Goal: Find specific page/section: Find specific page/section

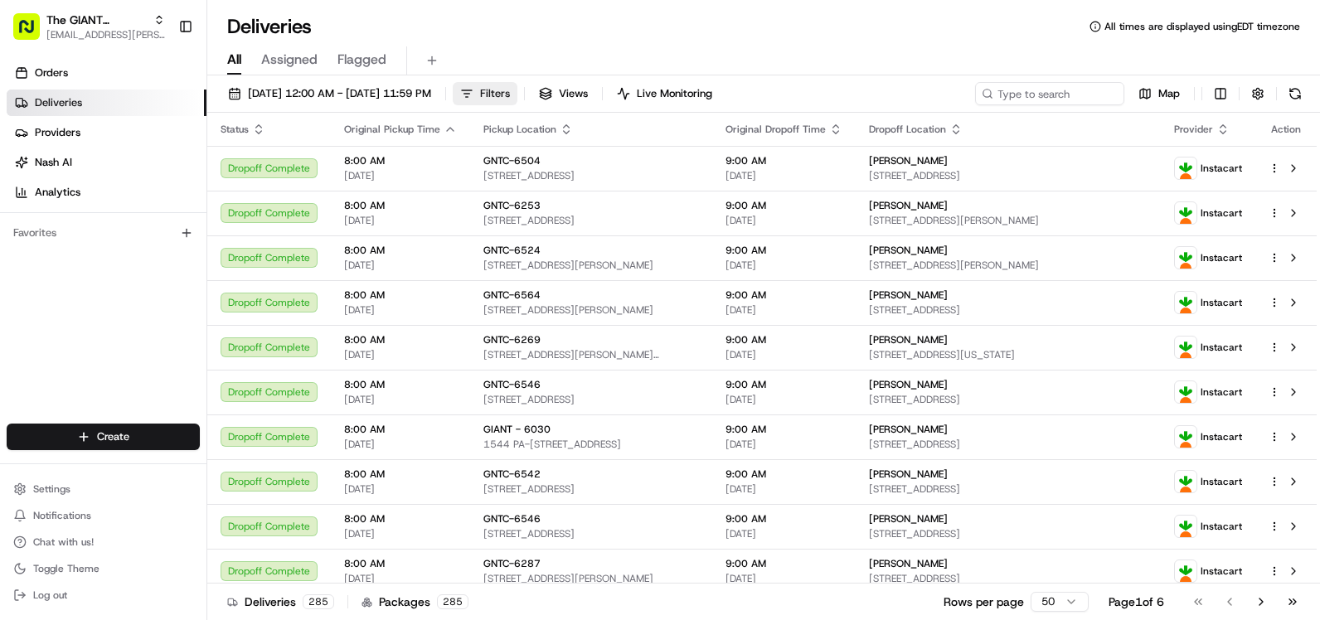
click at [510, 98] on span "Filters" at bounding box center [495, 93] width 30 height 15
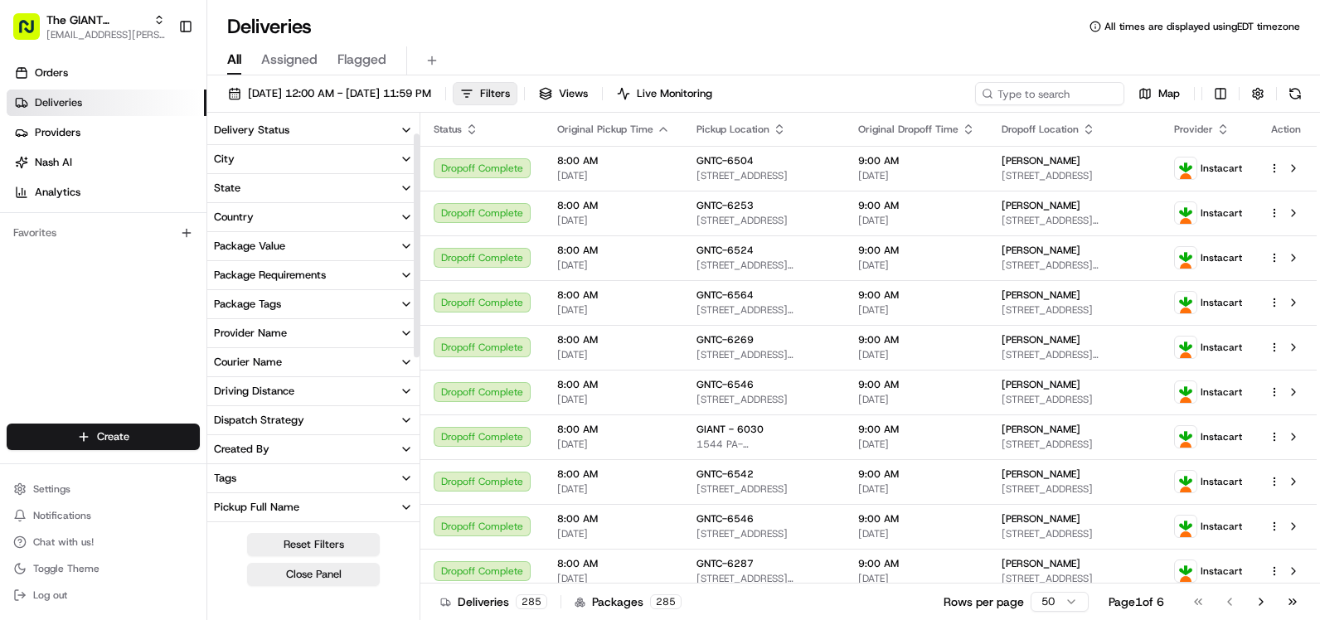
scroll to position [83, 0]
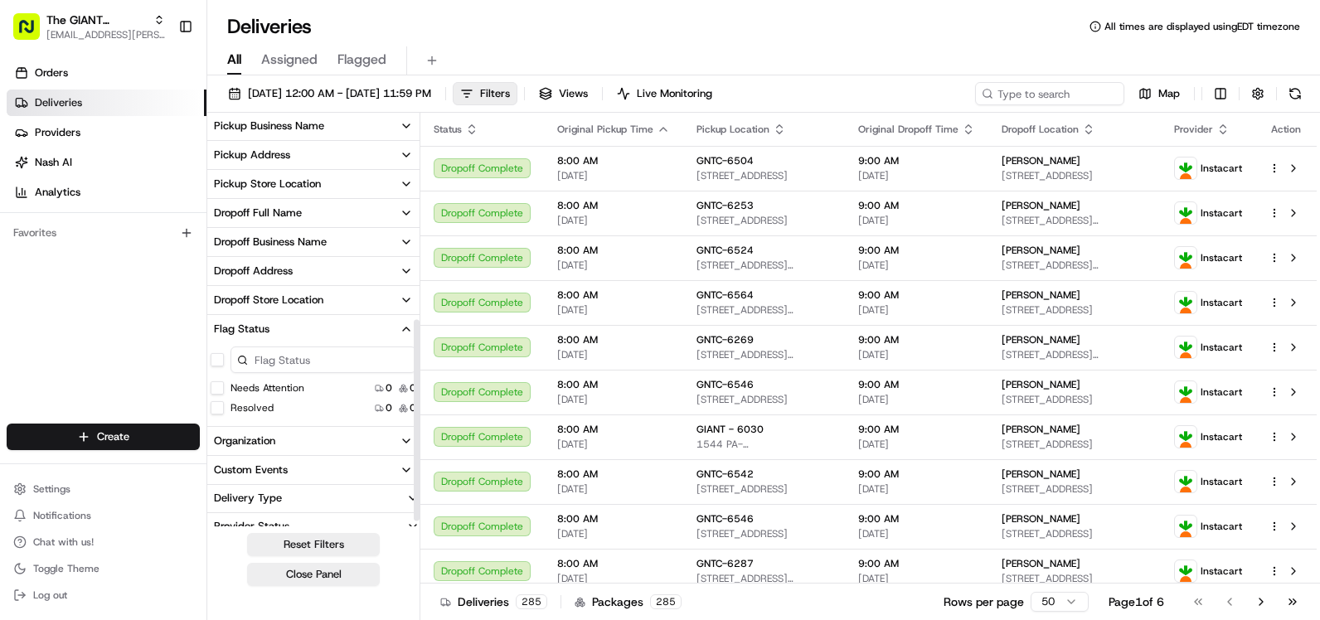
scroll to position [415, 0]
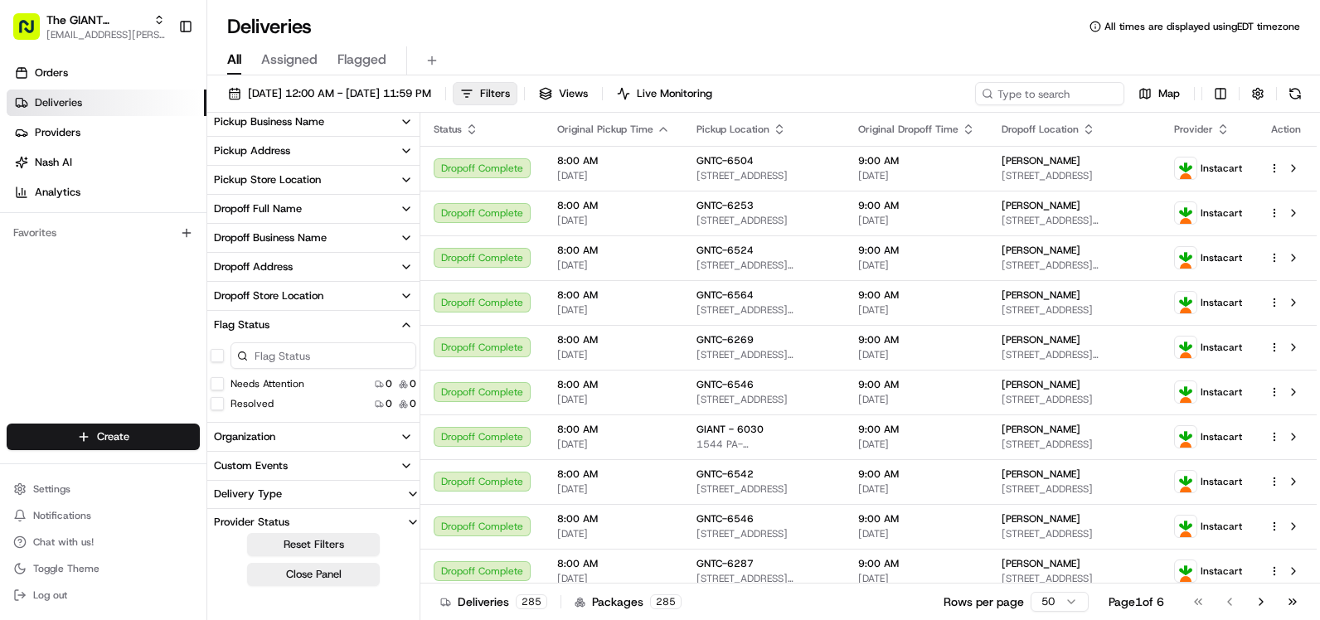
click at [353, 325] on button "Flag Status" at bounding box center [313, 325] width 212 height 28
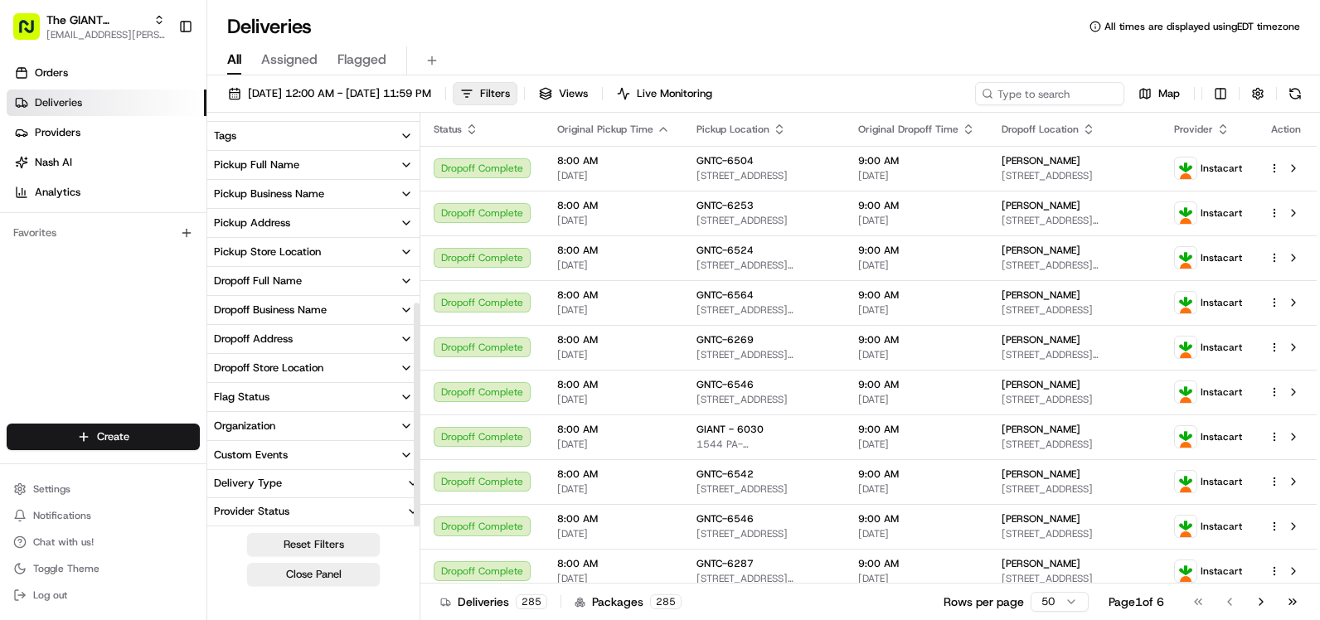
scroll to position [343, 0]
click at [329, 253] on button "Pickup Store Location" at bounding box center [313, 252] width 212 height 28
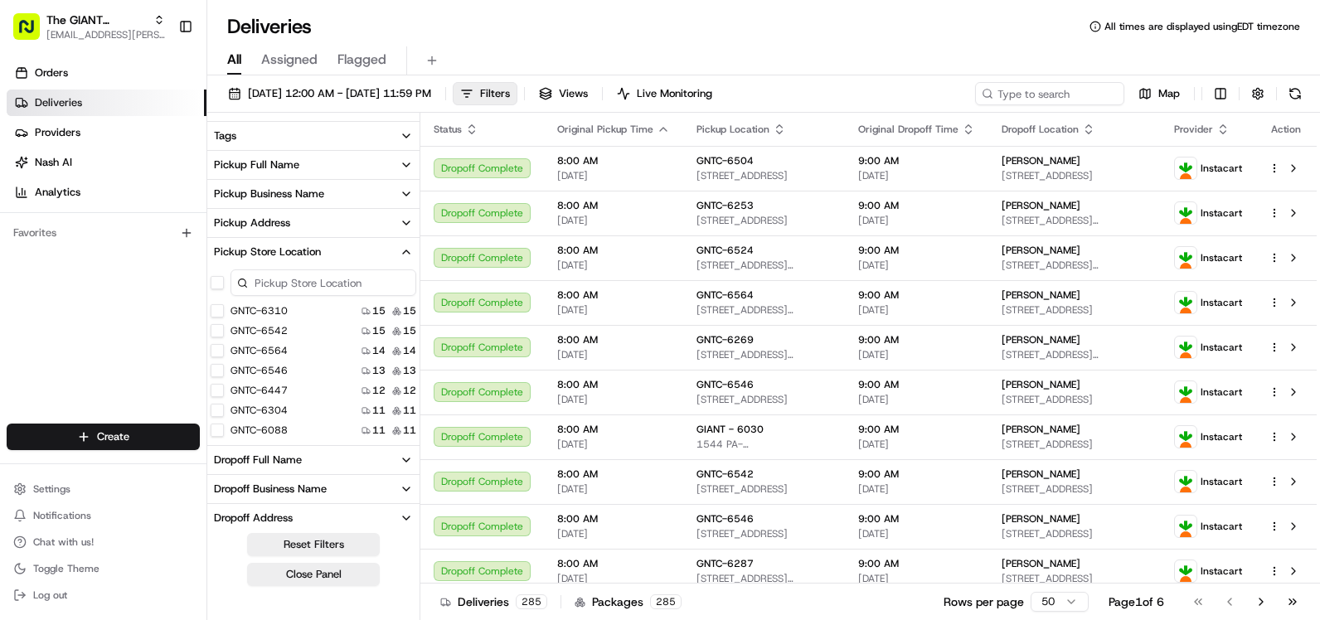
click at [318, 289] on input at bounding box center [324, 283] width 186 height 27
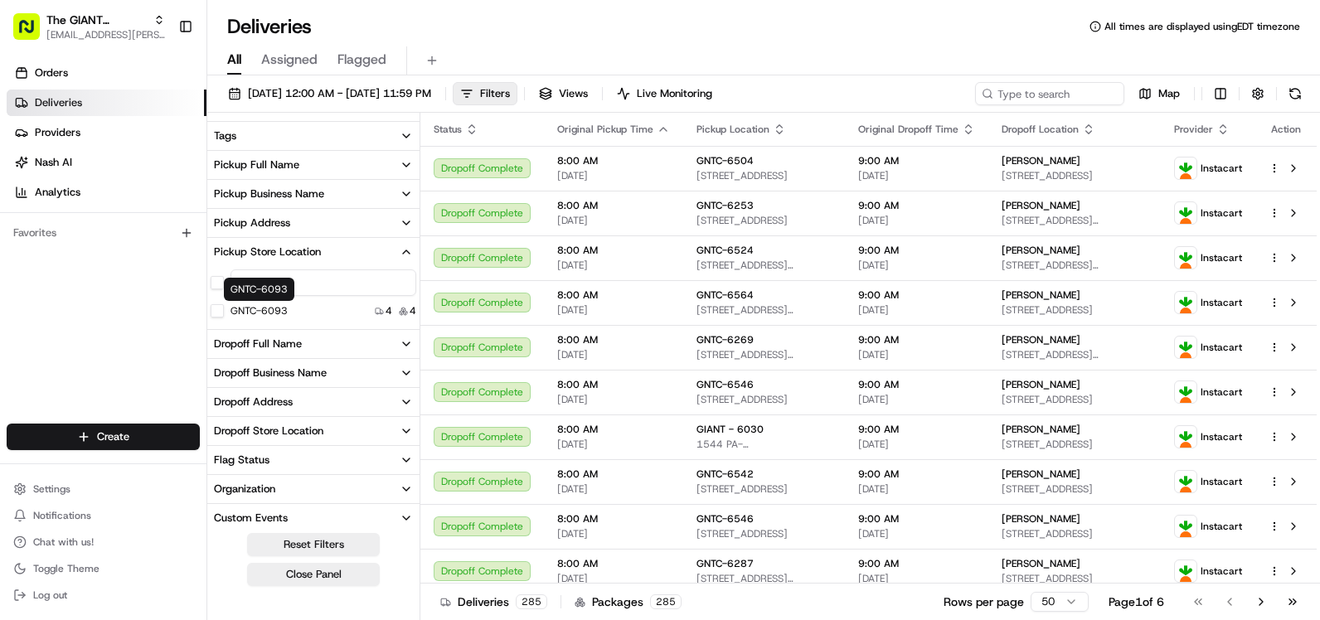
type input "6093"
click at [277, 307] on label "GNTC-6093" at bounding box center [259, 310] width 57 height 13
click at [224, 307] on button "GNTC-6093" at bounding box center [217, 310] width 13 height 13
